Goal: Information Seeking & Learning: Check status

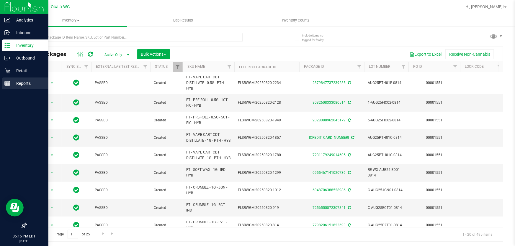
click at [12, 82] on p "Reports" at bounding box center [27, 83] width 35 height 7
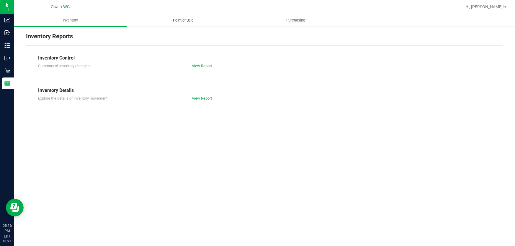
click at [179, 19] on span "Point of Sale" at bounding box center [183, 20] width 37 height 5
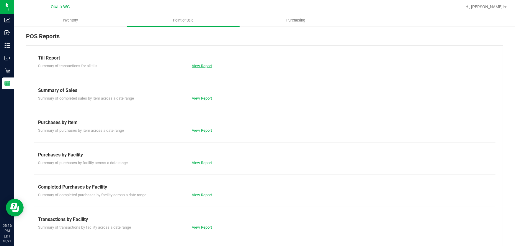
click at [198, 68] on link "View Report" at bounding box center [202, 66] width 20 height 4
